Goal: Task Accomplishment & Management: Manage account settings

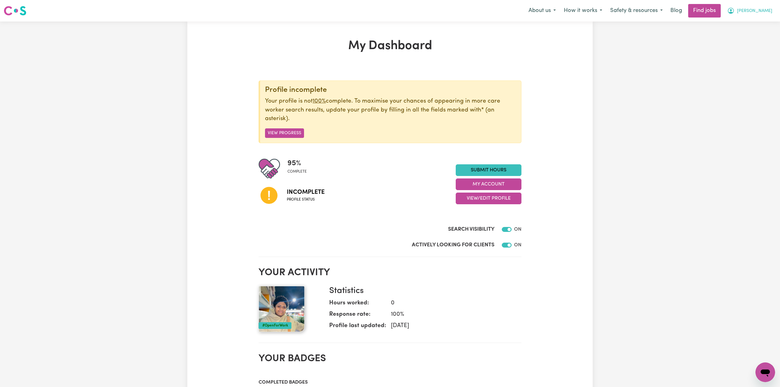
click at [741, 15] on button "[PERSON_NAME]" at bounding box center [749, 10] width 53 height 13
click at [756, 11] on span "[PERSON_NAME]" at bounding box center [754, 11] width 35 height 7
click at [750, 17] on div "Menu About us How it works Safety & resources Blog Find jobs Manaini [PERSON_NA…" at bounding box center [390, 11] width 780 height 14
click at [750, 12] on span "[PERSON_NAME]" at bounding box center [754, 11] width 35 height 7
click at [743, 40] on link "My Dashboard" at bounding box center [751, 35] width 48 height 12
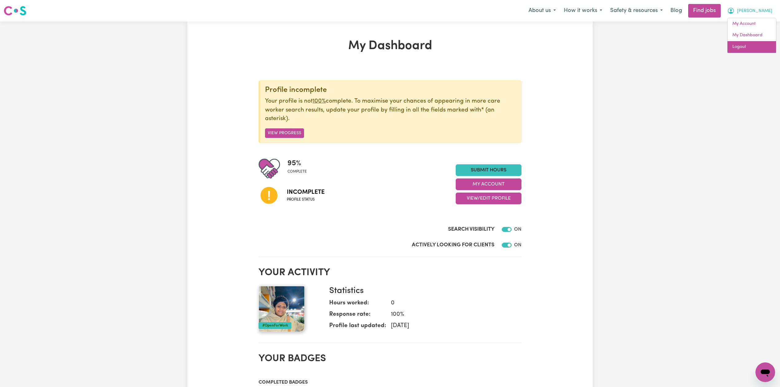
click at [743, 47] on link "Logout" at bounding box center [751, 47] width 48 height 12
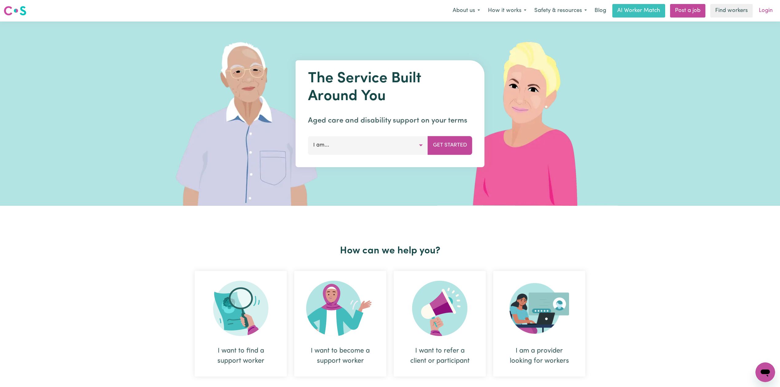
click at [770, 11] on link "Login" at bounding box center [765, 11] width 21 height 14
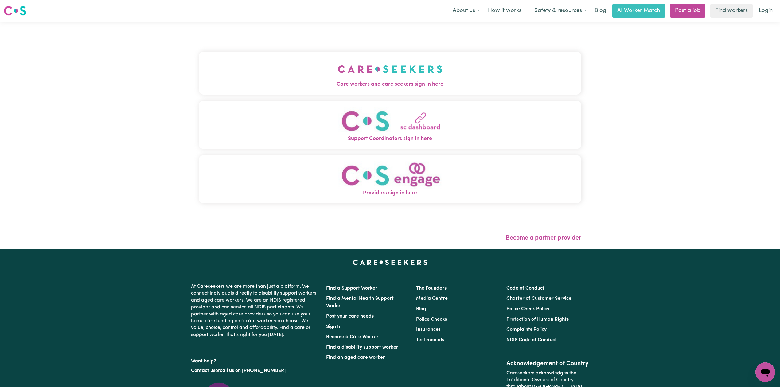
click at [363, 48] on div "Care workers and care seekers sign in here Support Coordinators sign in here Pr…" at bounding box center [390, 130] width 382 height 193
click at [308, 95] on div "Care workers and care seekers sign in here Support Coordinators sign in here Pr…" at bounding box center [390, 130] width 382 height 193
click at [295, 71] on button "Care workers and care seekers sign in here" at bounding box center [390, 73] width 382 height 43
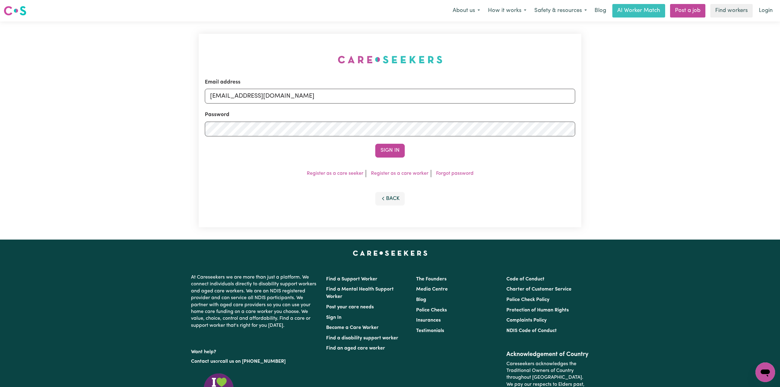
drag, startPoint x: 258, startPoint y: 87, endPoint x: 233, endPoint y: 101, distance: 29.0
click at [258, 87] on div "Email address [EMAIL_ADDRESS][DOMAIN_NAME]" at bounding box center [390, 90] width 370 height 25
click at [233, 101] on input "[EMAIL_ADDRESS][DOMAIN_NAME]" at bounding box center [390, 96] width 370 height 15
drag, startPoint x: 242, startPoint y: 96, endPoint x: 380, endPoint y: 100, distance: 137.9
click at [379, 100] on input "Superuser~[EMAIL_ADDRESS][DOMAIN_NAME]" at bounding box center [390, 96] width 370 height 15
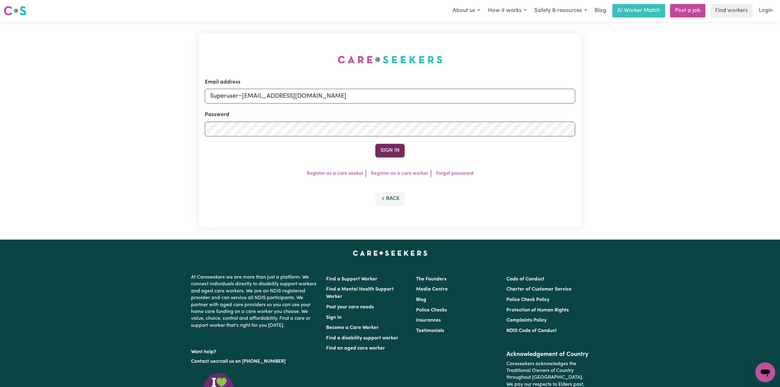
type input "Superuser~[EMAIL_ADDRESS][DOMAIN_NAME]"
click at [389, 146] on button "Sign In" at bounding box center [389, 151] width 29 height 14
